Goal: Transaction & Acquisition: Book appointment/travel/reservation

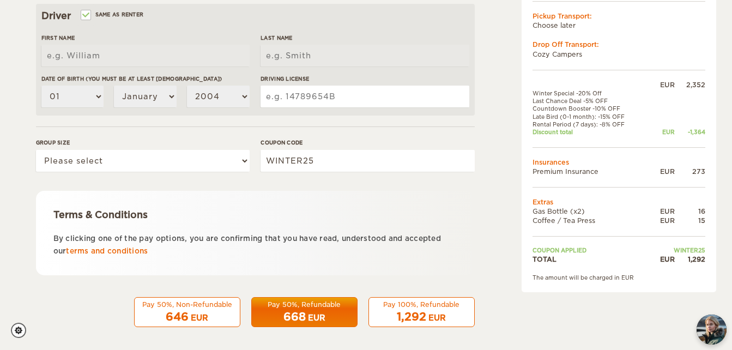
scroll to position [359, 0]
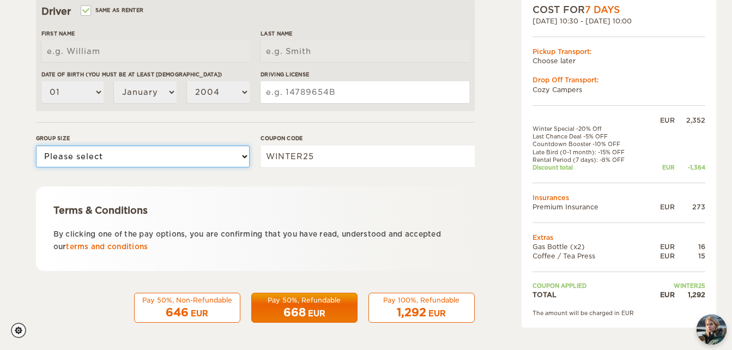
click at [203, 151] on select "Please select 1 2" at bounding box center [143, 156] width 214 height 22
click at [203, 150] on select "Please select 1 2" at bounding box center [143, 156] width 214 height 22
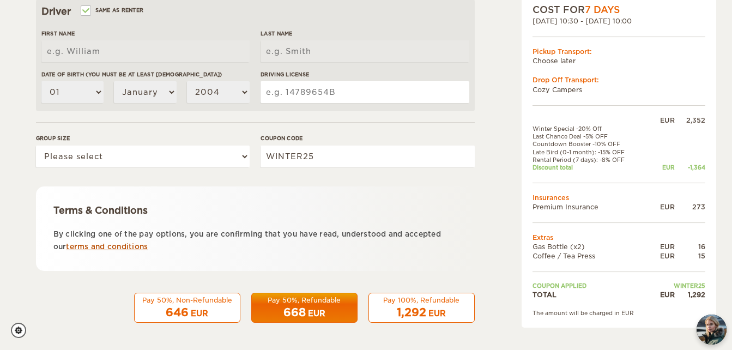
click at [113, 248] on link "terms and conditions" at bounding box center [107, 246] width 82 height 8
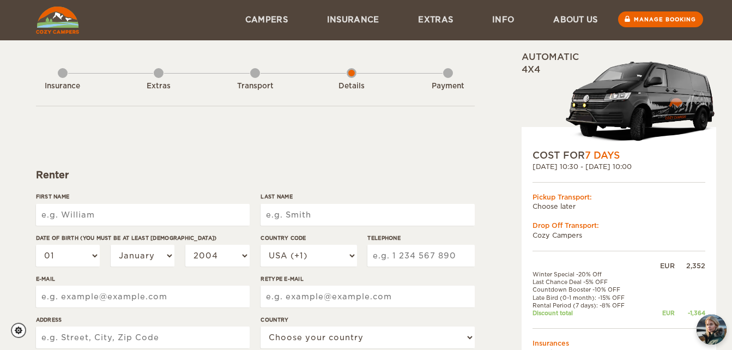
scroll to position [0, 0]
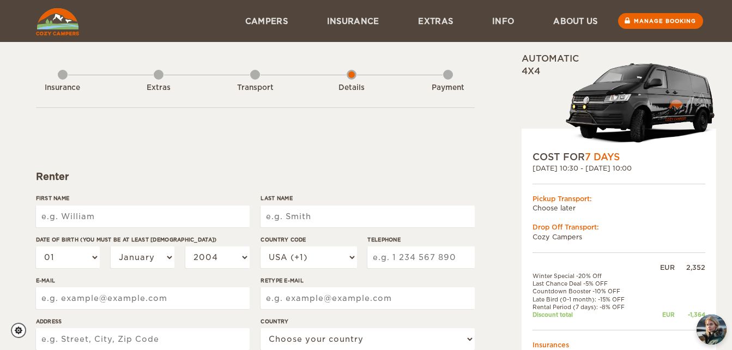
click at [575, 210] on td "Choose later" at bounding box center [618, 207] width 173 height 9
click at [542, 230] on div "Drop Off Transport:" at bounding box center [618, 226] width 173 height 9
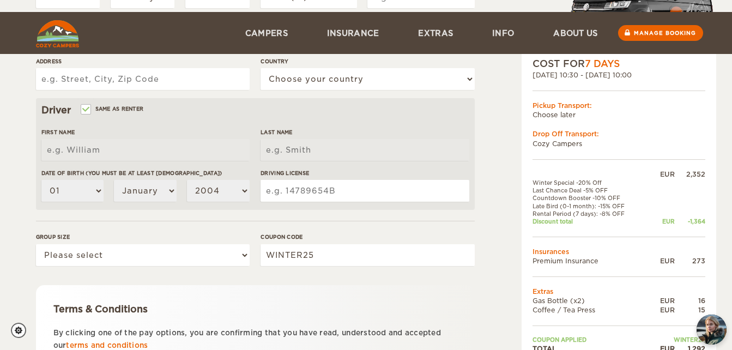
scroll to position [316, 0]
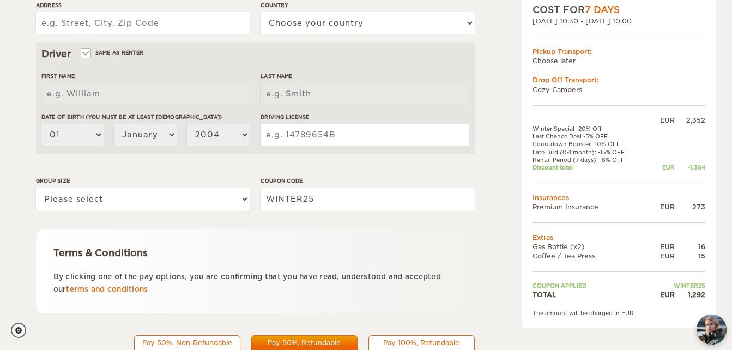
drag, startPoint x: 397, startPoint y: 254, endPoint x: 385, endPoint y: 279, distance: 27.8
click at [385, 279] on div "Terms & Conditions By clicking one of the pay options, you are confirming that …" at bounding box center [255, 271] width 439 height 84
copy div "By clicking one of the pay options, you are confirming that you have read, unde…"
click at [430, 287] on p "By clicking one of the pay options, you are confirming that you have read, unde…" at bounding box center [255, 283] width 404 height 26
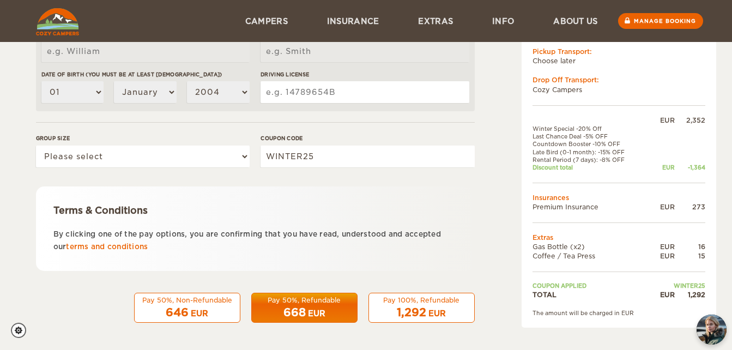
scroll to position [0, 0]
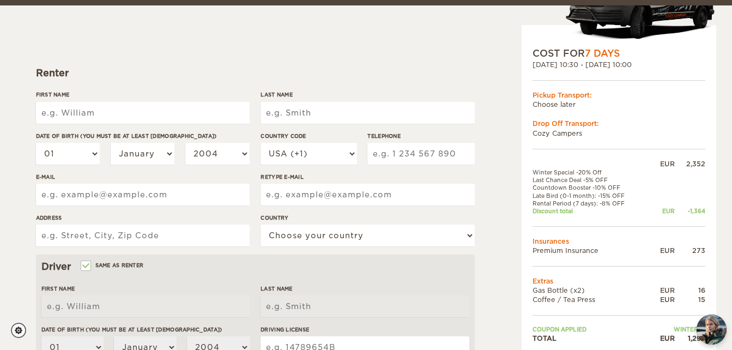
scroll to position [109, 0]
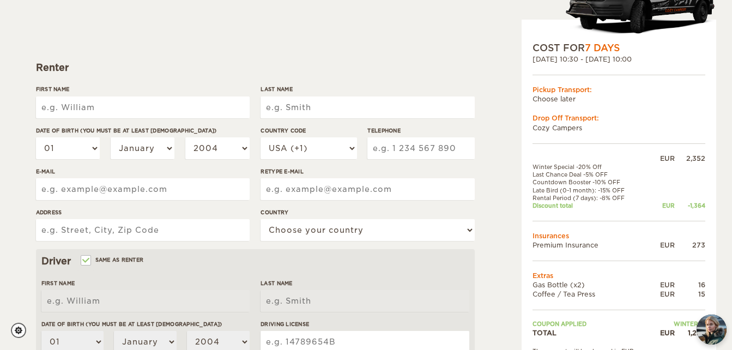
click at [161, 101] on input "First Name" at bounding box center [143, 107] width 214 height 22
type input "Stefanie"
type input "Willard"
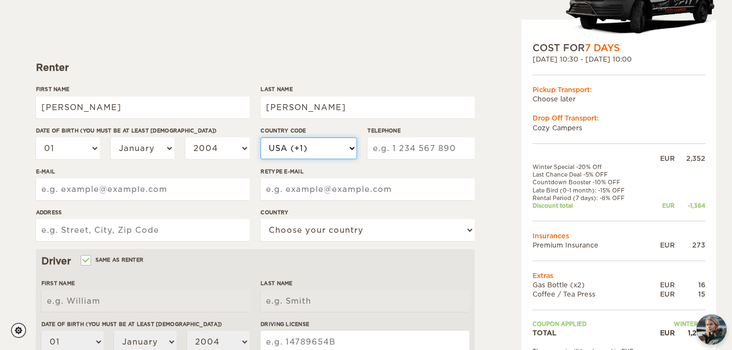
select select "41"
type input "762287487"
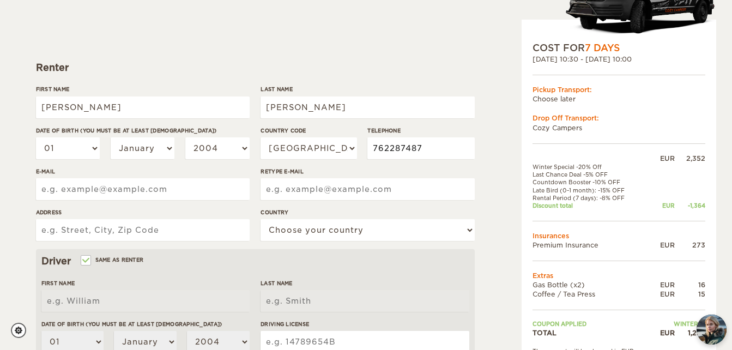
type input "steffi.willard@t-online.de"
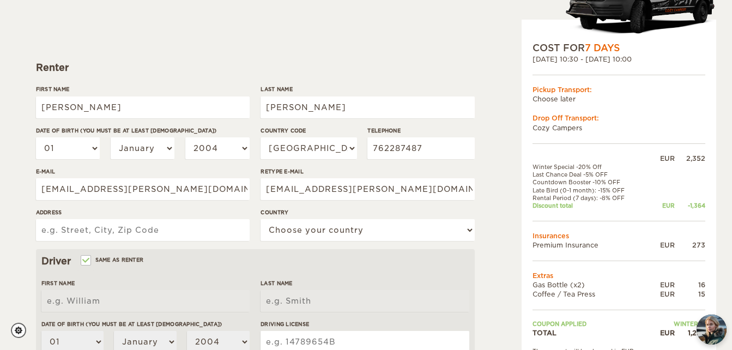
type input "Pfarrhausstrasse 24"
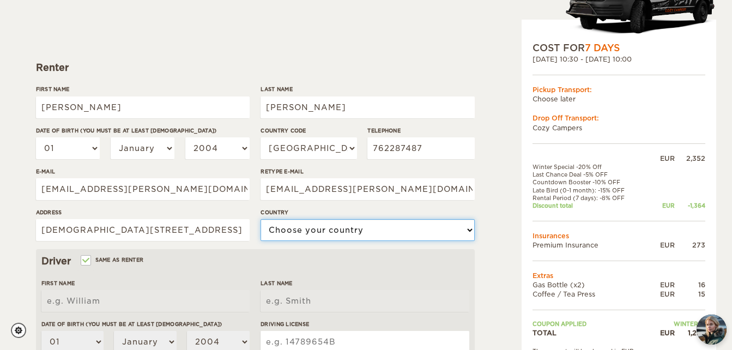
select select "202"
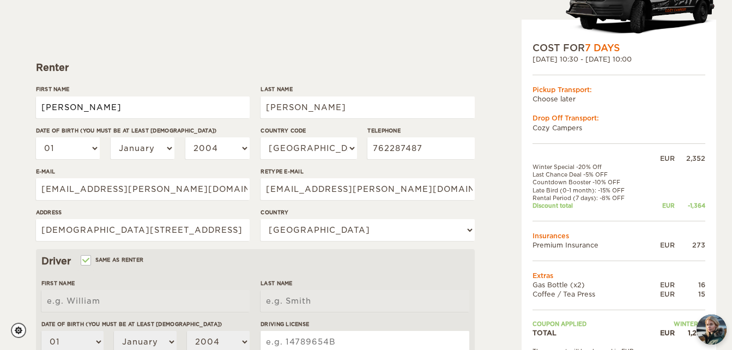
type input "Stefanie"
type input "Willard"
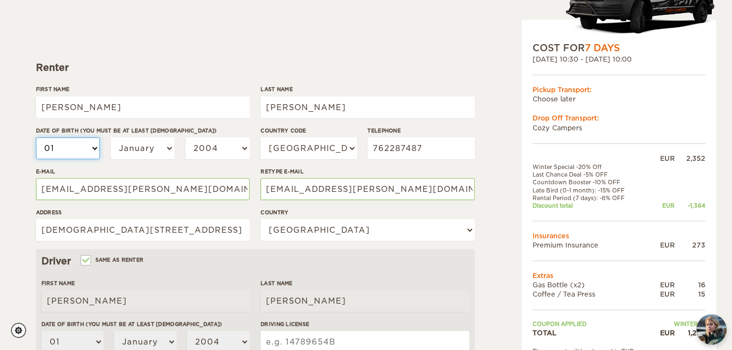
click at [61, 154] on select "01 02 03 04 05 06 07 08 09 10 11 12 13 14 15 16 17 18 19 20 21 22 23 24 25 26 2…" at bounding box center [68, 148] width 64 height 22
select select "03"
click at [36, 137] on select "01 02 03 04 05 06 07 08 09 10 11 12 13 14 15 16 17 18 19 20 21 22 23 24 25 26 2…" at bounding box center [68, 148] width 64 height 22
select select "03"
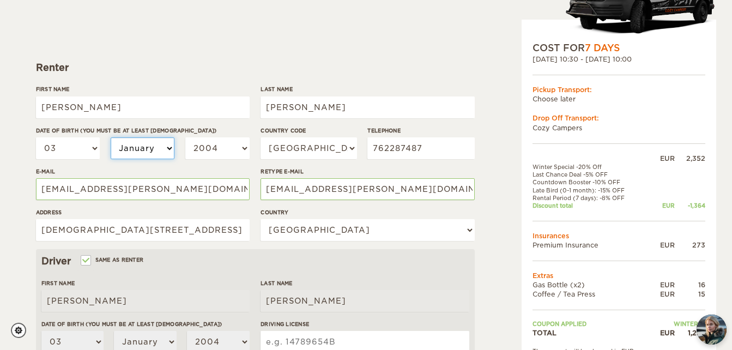
click at [153, 153] on select "January February March April May June July August September October November De…" at bounding box center [143, 148] width 64 height 22
select select "03"
click at [111, 137] on select "January February March April May June July August September October November De…" at bounding box center [143, 148] width 64 height 22
select select "03"
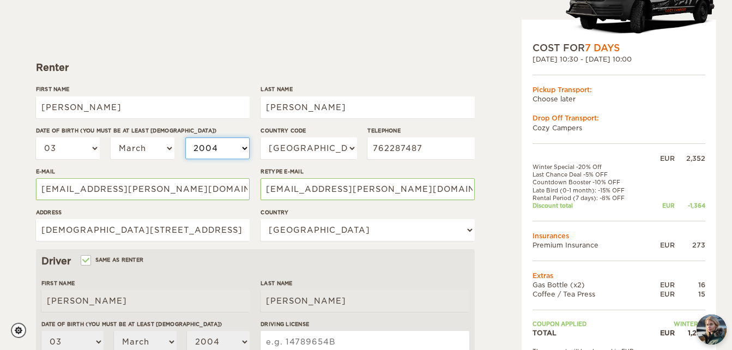
click at [238, 142] on select "2004 2003 2002 2001 2000 1999 1998 1997 1996 1995 1994 1993 1992 1991 1990 1989…" at bounding box center [217, 148] width 64 height 22
select select "1995"
click at [185, 137] on select "2004 2003 2002 2001 2000 1999 1998 1997 1996 1995 1994 1993 1992 1991 1990 1989…" at bounding box center [217, 148] width 64 height 22
select select "1995"
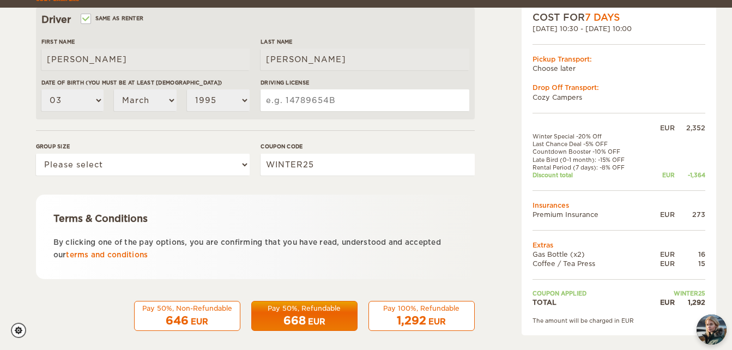
scroll to position [359, 0]
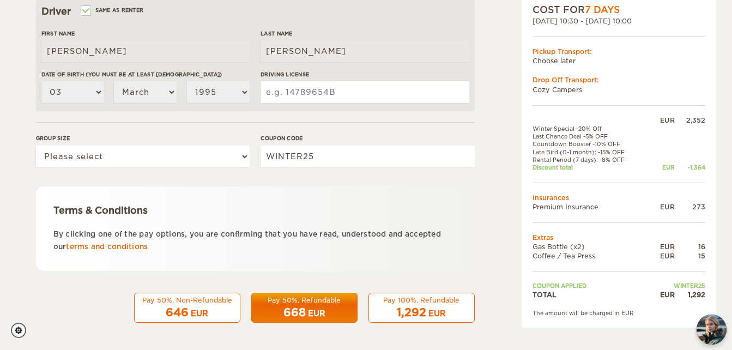
click at [420, 295] on div "Pay 100%, Refundable" at bounding box center [421, 299] width 92 height 9
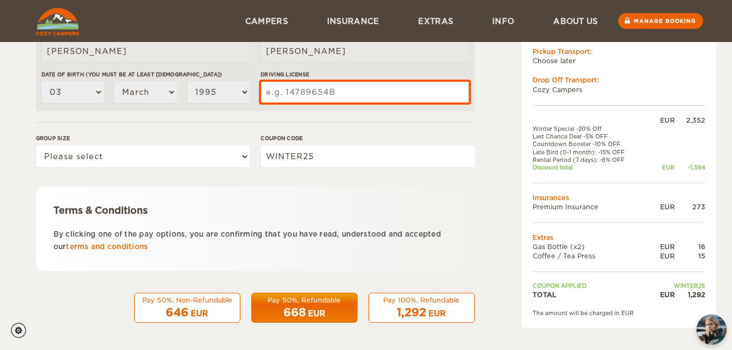
scroll to position [298, 0]
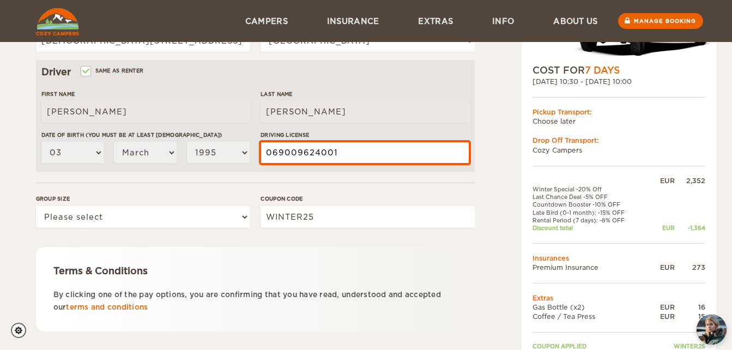
type input "069009624001"
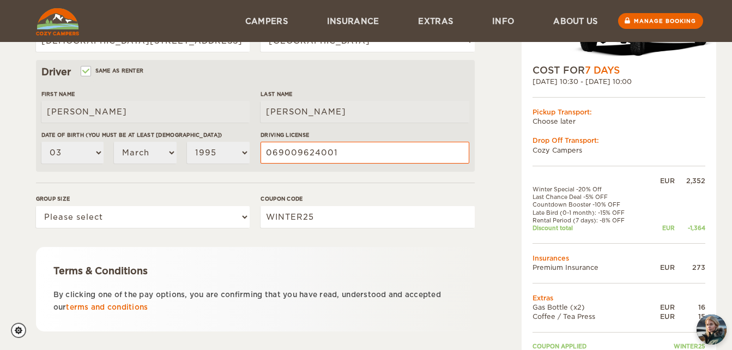
click at [509, 209] on div "Expand Collapse Total 1,292 EUR Automatic 4x4 COST FOR 7 Days 20. Oct 2025 10:3…" at bounding box center [590, 77] width 211 height 645
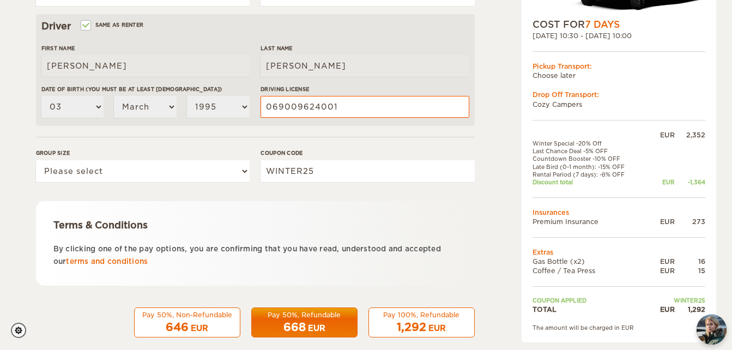
scroll to position [359, 0]
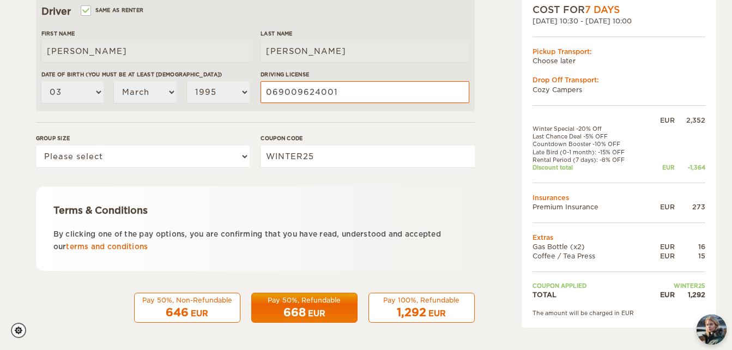
click at [423, 316] on span "1,292" at bounding box center [411, 312] width 29 height 13
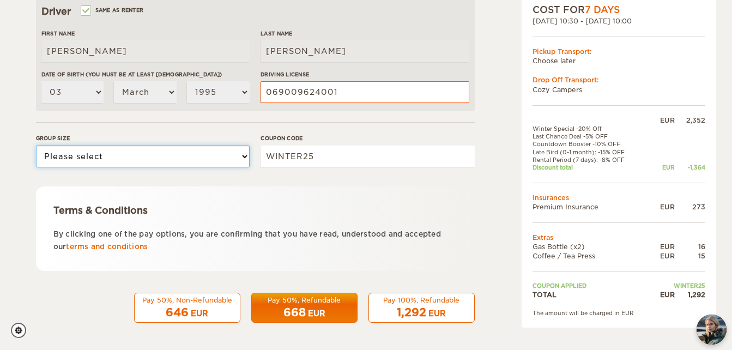
click at [226, 153] on select "Please select 1 2" at bounding box center [143, 156] width 214 height 22
select select "1"
click at [36, 145] on select "Please select 1 2" at bounding box center [143, 156] width 214 height 22
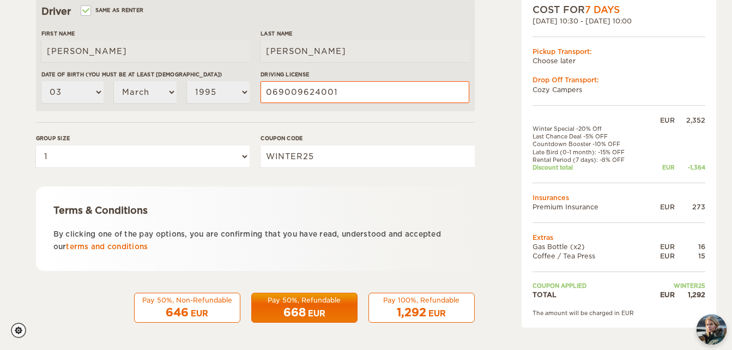
click at [420, 302] on div "Pay 100%, Refundable" at bounding box center [421, 299] width 92 height 9
click at [415, 310] on span "1,292" at bounding box center [411, 312] width 29 height 13
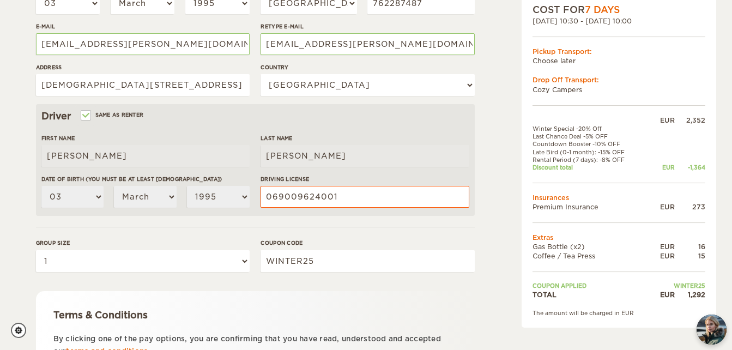
scroll to position [254, 0]
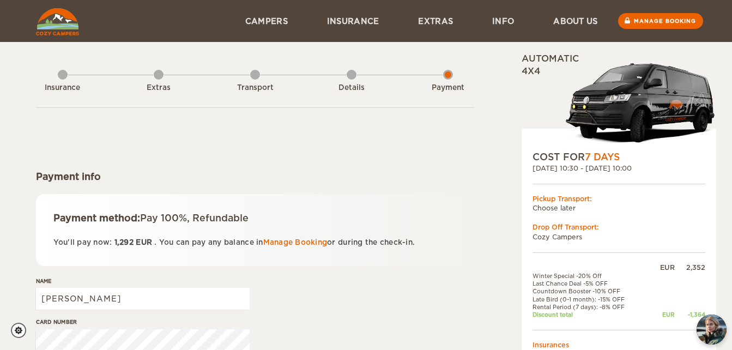
click at [351, 69] on div "Details" at bounding box center [352, 86] width 10 height 44
click at [349, 71] on div "Details" at bounding box center [352, 86] width 10 height 44
click at [641, 24] on link "Manage booking" at bounding box center [660, 21] width 88 height 16
